Goal: Book appointment/travel/reservation

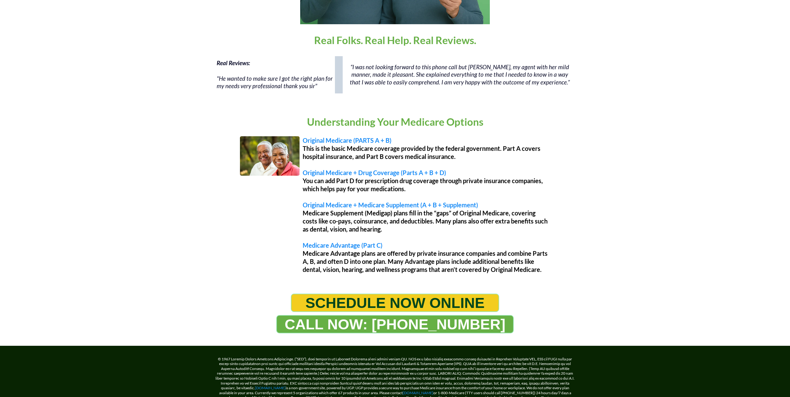
scroll to position [475, 0]
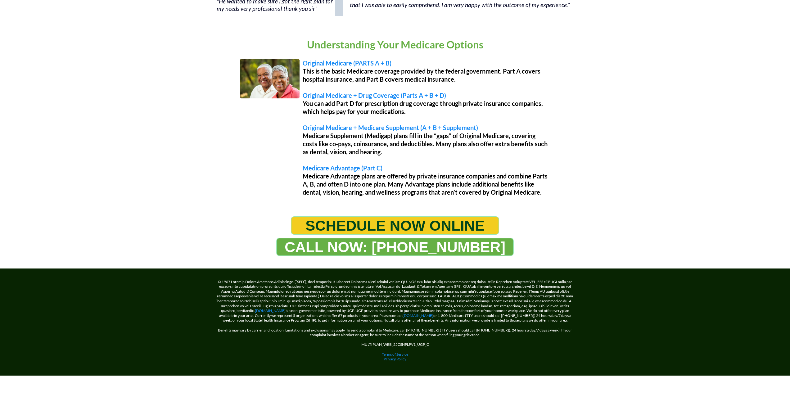
click at [332, 234] on span "SCHEDULE NOW ONLINE" at bounding box center [394, 225] width 179 height 17
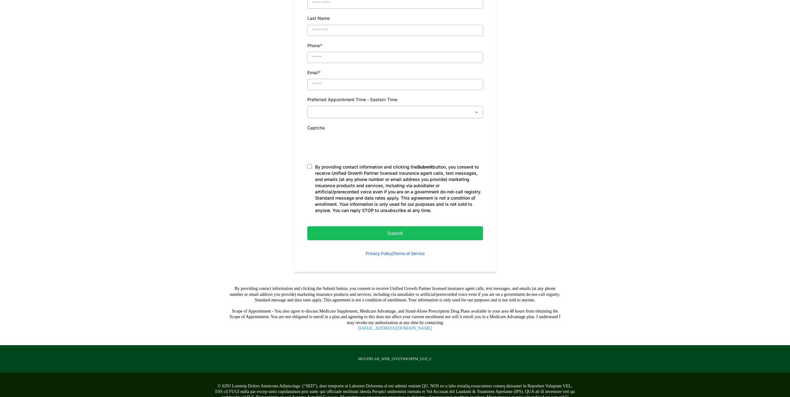
scroll to position [310, 0]
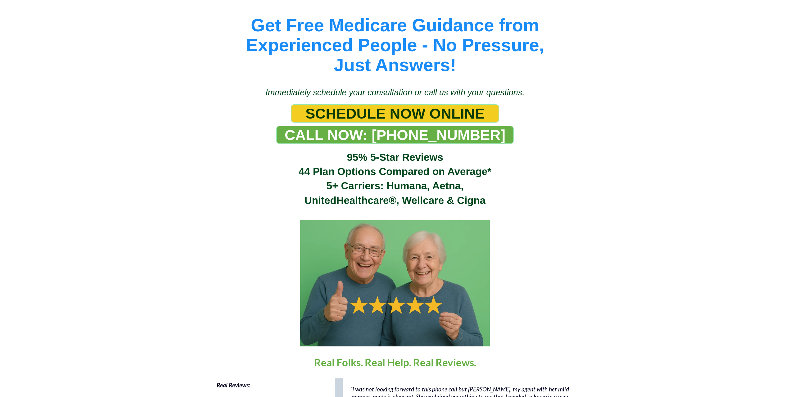
scroll to position [62, 0]
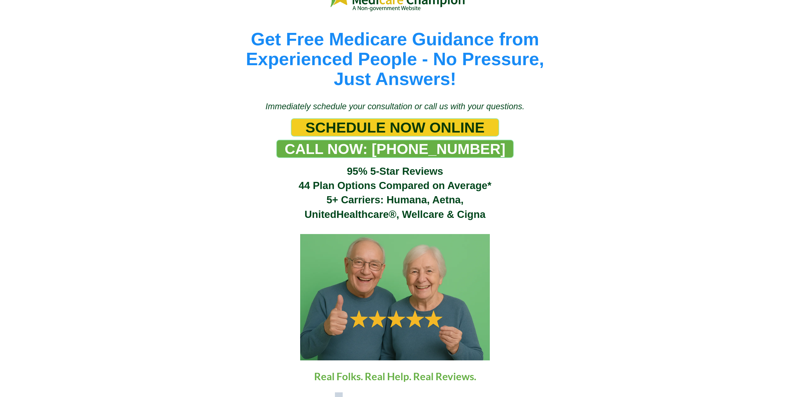
click at [376, 133] on span "SCHEDULE NOW ONLINE" at bounding box center [394, 127] width 179 height 17
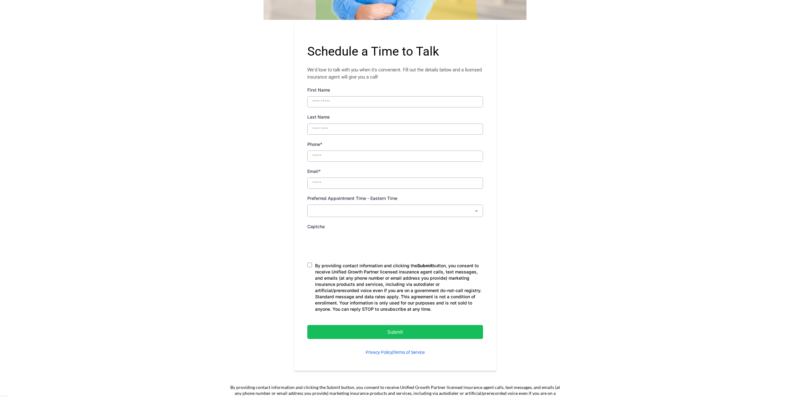
scroll to position [279, 0]
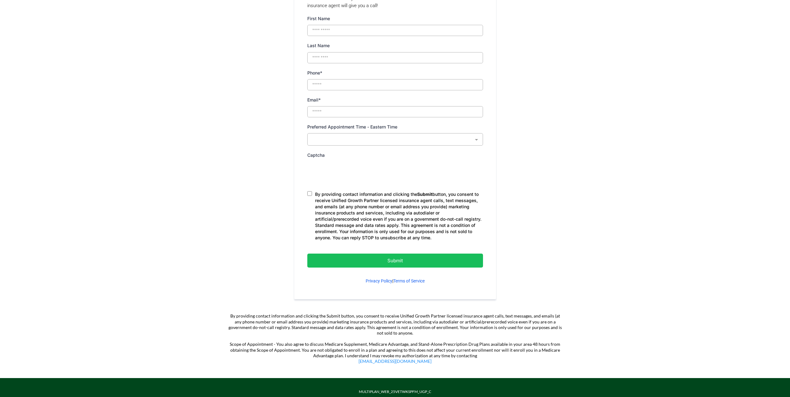
click at [381, 262] on p "Submit" at bounding box center [395, 260] width 145 height 8
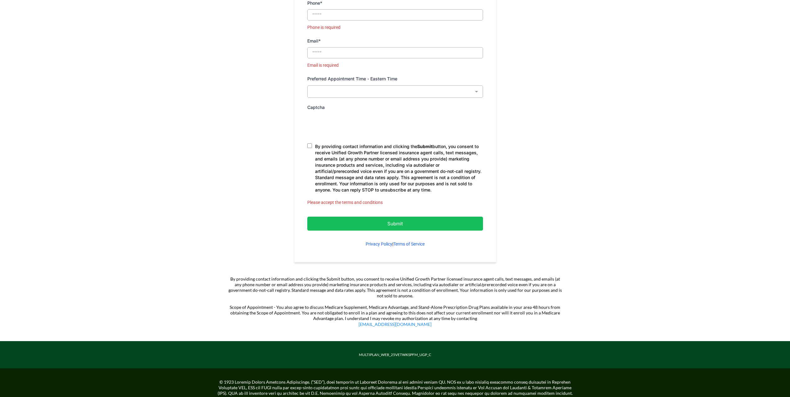
scroll to position [350, 0]
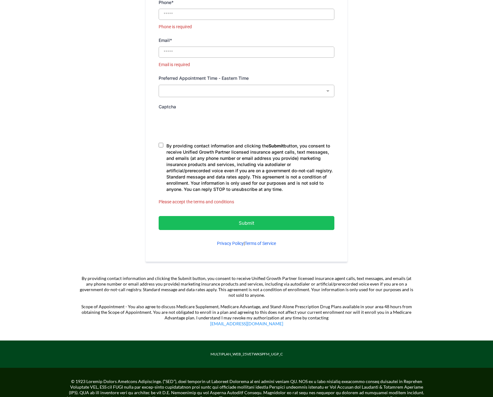
click at [393, 201] on section "Schedule a Time to Talk We'd love to talk with you when it's convenient. Fill o…" at bounding box center [246, 71] width 357 height 380
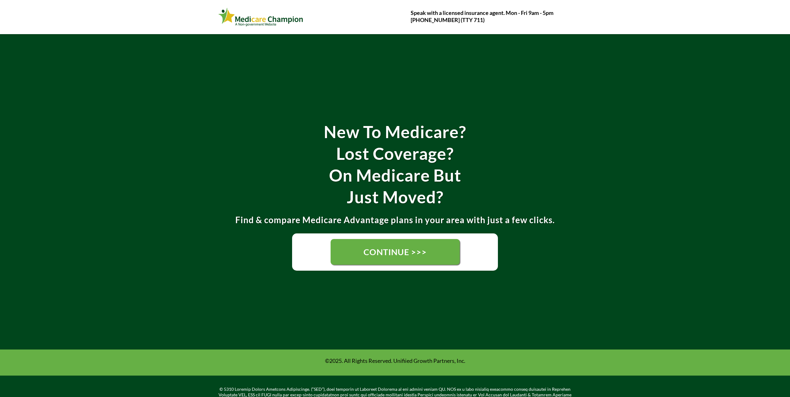
click at [385, 252] on span "CONTINUE >>>" at bounding box center [394, 252] width 63 height 10
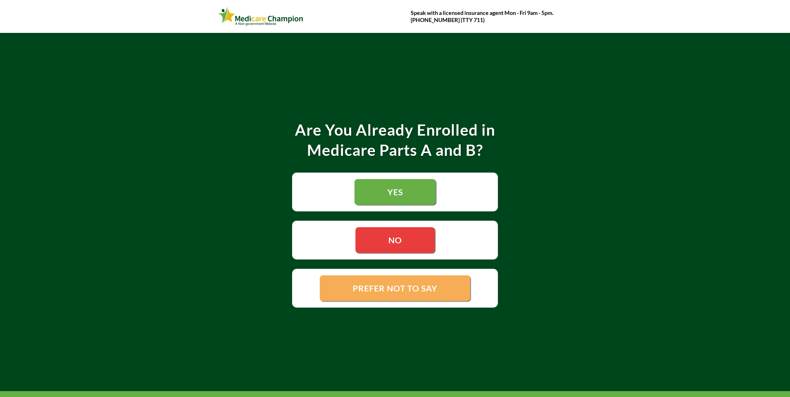
click at [385, 199] on link "YES" at bounding box center [394, 192] width 81 height 26
click at [398, 245] on span "NO" at bounding box center [395, 240] width 14 height 10
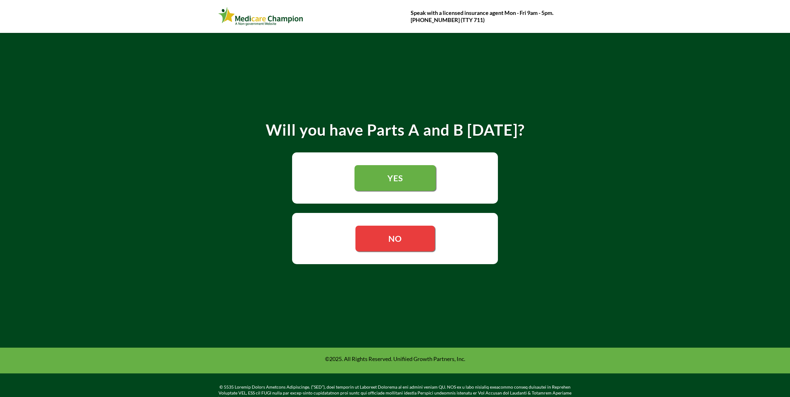
click at [398, 244] on span "NO" at bounding box center [395, 238] width 14 height 10
click at [410, 194] on div "YES" at bounding box center [394, 177] width 205 height 51
click at [408, 187] on link "YES" at bounding box center [394, 178] width 81 height 26
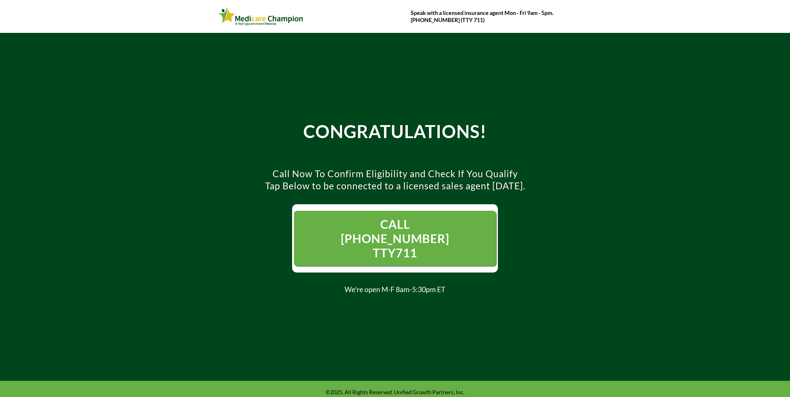
click at [404, 250] on span "CALL 1- 844-594-3043 TTY711" at bounding box center [394, 238] width 139 height 43
